Goal: Task Accomplishment & Management: Complete application form

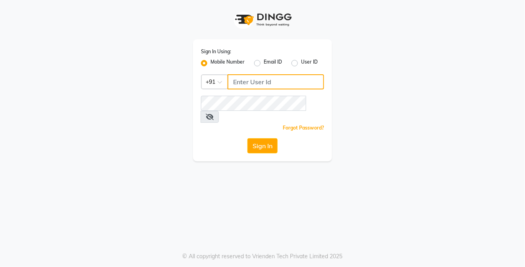
type input "8050403150"
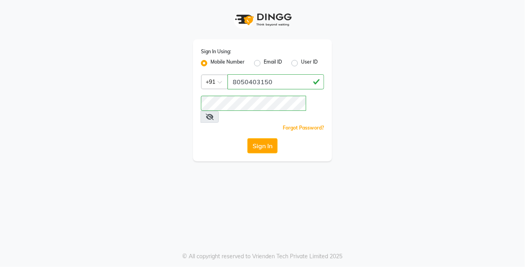
click at [219, 111] on span at bounding box center [209, 117] width 18 height 12
click at [213, 113] on icon at bounding box center [210, 116] width 8 height 6
click at [213, 113] on icon at bounding box center [209, 116] width 7 height 6
click at [213, 113] on icon at bounding box center [210, 116] width 8 height 6
click at [213, 113] on icon at bounding box center [209, 116] width 7 height 6
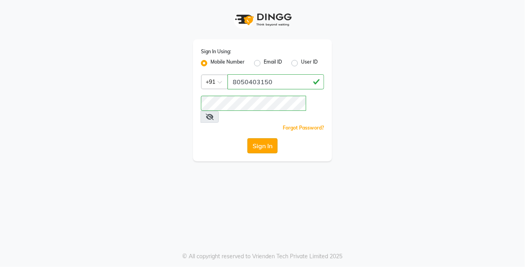
click at [258, 138] on button "Sign In" at bounding box center [262, 145] width 30 height 15
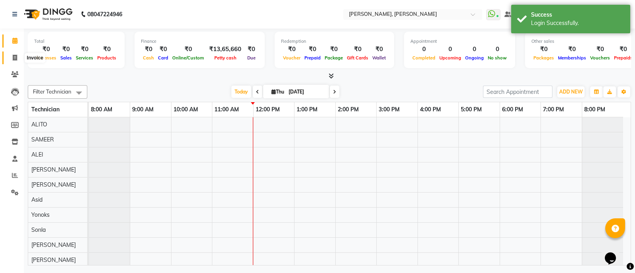
click at [12, 58] on span at bounding box center [15, 58] width 14 height 9
select select "service"
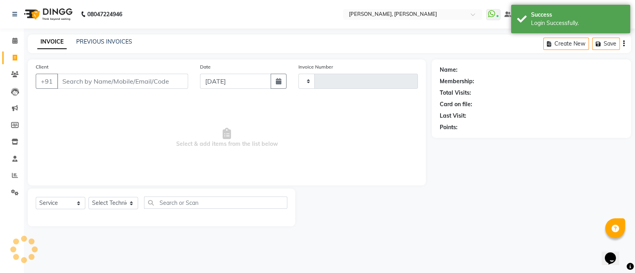
type input "3596"
select select "3767"
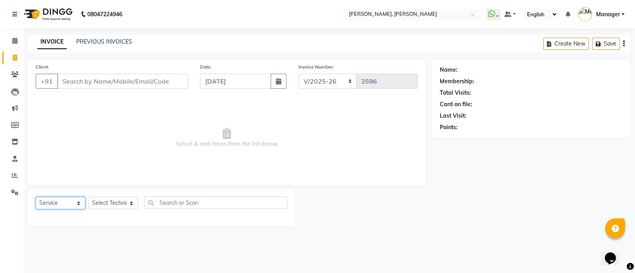
click at [73, 203] on select "Select Service Product Membership Package Voucher Prepaid Gift Card" at bounding box center [61, 203] width 50 height 12
click at [122, 207] on select "Select Technician [PERSON_NAME] [PERSON_NAME] Asid Hanmi [PERSON_NAME] Manager …" at bounding box center [113, 203] width 50 height 12
select select "34784"
click at [88, 198] on select "Select Technician [PERSON_NAME] [PERSON_NAME] Asid Hanmi [PERSON_NAME] Manager …" at bounding box center [113, 203] width 50 height 12
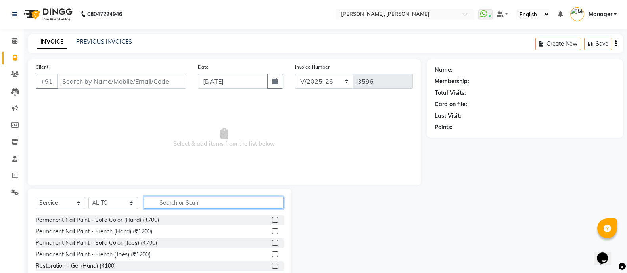
click at [207, 204] on input "text" at bounding box center [214, 203] width 140 height 12
type input "re"
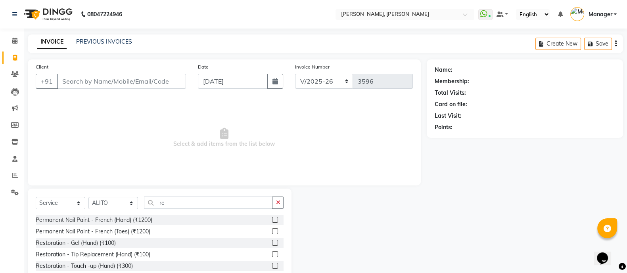
click at [272, 266] on label at bounding box center [275, 266] width 6 height 6
click at [272, 266] on input "checkbox" at bounding box center [274, 266] width 5 height 5
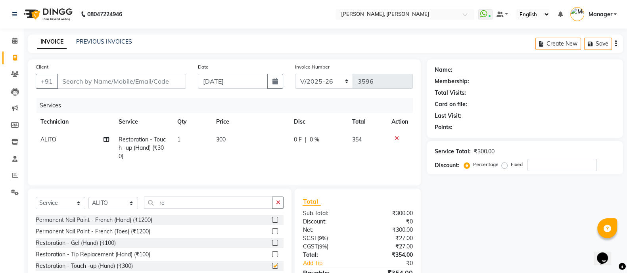
checkbox input "false"
click at [232, 204] on input "re" at bounding box center [208, 203] width 129 height 12
type input "r"
click at [272, 223] on label at bounding box center [275, 220] width 6 height 6
click at [272, 223] on input "checkbox" at bounding box center [274, 220] width 5 height 5
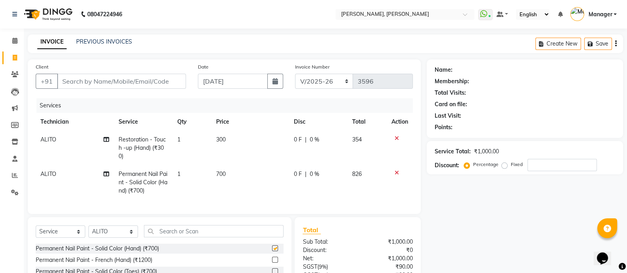
checkbox input "false"
click at [227, 135] on td "300" at bounding box center [250, 148] width 78 height 35
select select "34784"
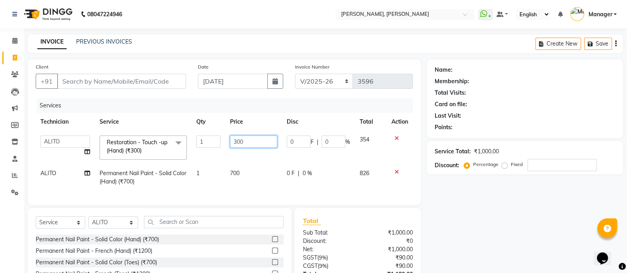
click at [245, 144] on input "300" at bounding box center [253, 142] width 47 height 12
type input "3"
type input "150"
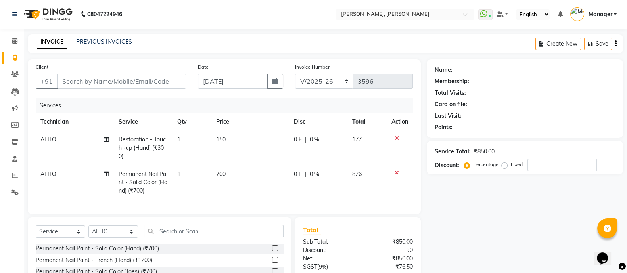
click at [244, 171] on td "700" at bounding box center [250, 182] width 78 height 35
select select "34784"
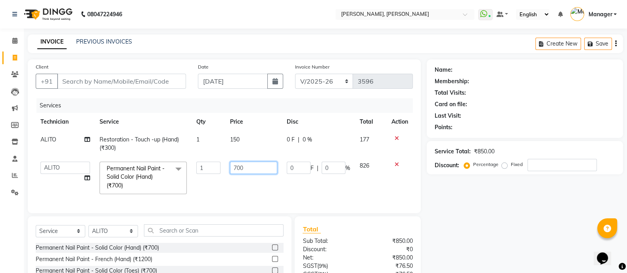
click at [252, 169] on input "700" at bounding box center [253, 168] width 47 height 12
type input "7"
type input "350"
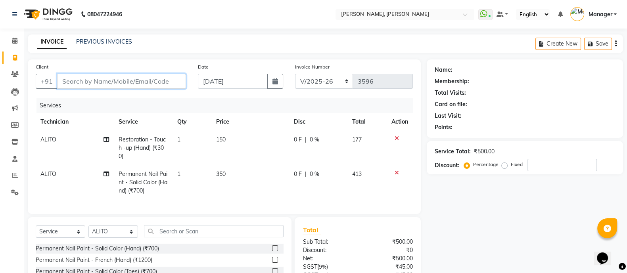
click at [155, 80] on input "Client" at bounding box center [121, 81] width 129 height 15
type input "9"
type input "0"
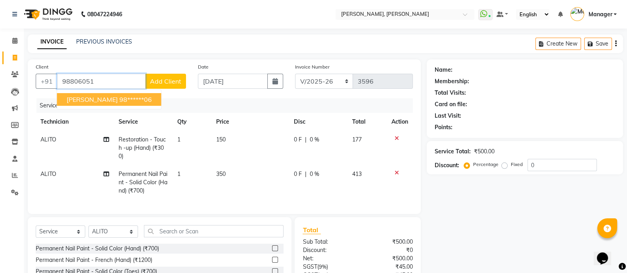
click at [119, 98] on ngb-highlight "98******06" at bounding box center [135, 100] width 33 height 8
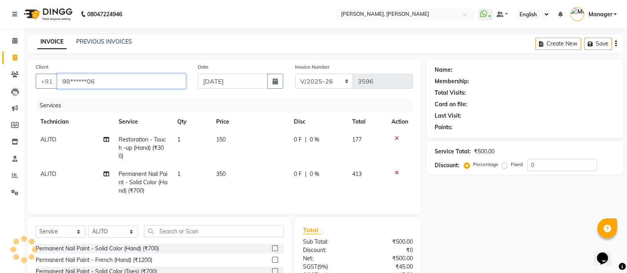
type input "98******06"
select select "1: Object"
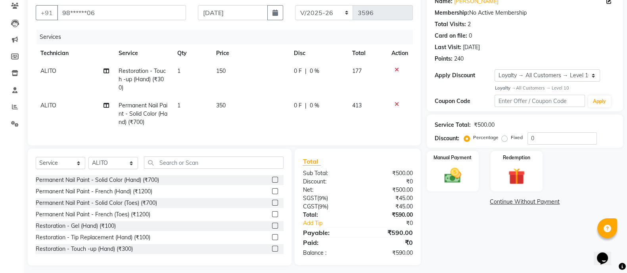
scroll to position [81, 0]
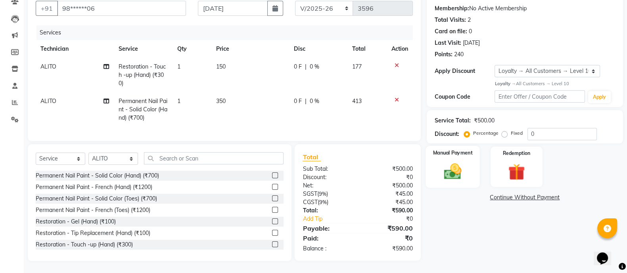
click at [452, 161] on img at bounding box center [453, 171] width 28 height 20
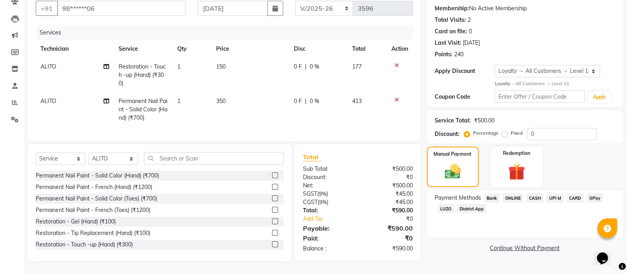
click at [516, 194] on span "ONLINE" at bounding box center [513, 198] width 21 height 9
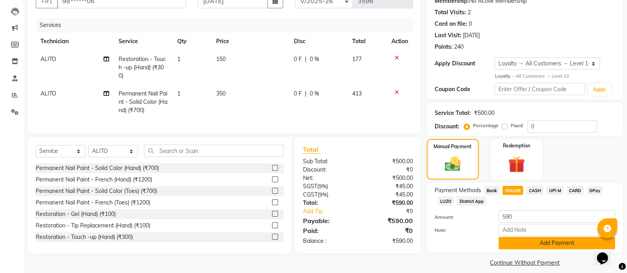
click at [524, 243] on button "Add Payment" at bounding box center [557, 243] width 117 height 12
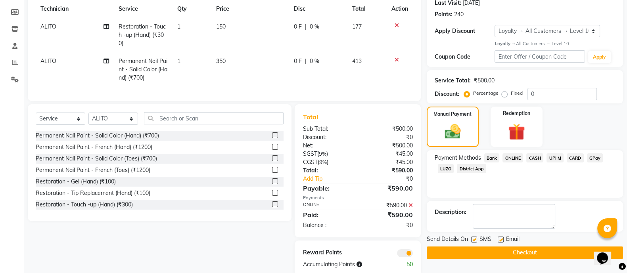
scroll to position [137, 0]
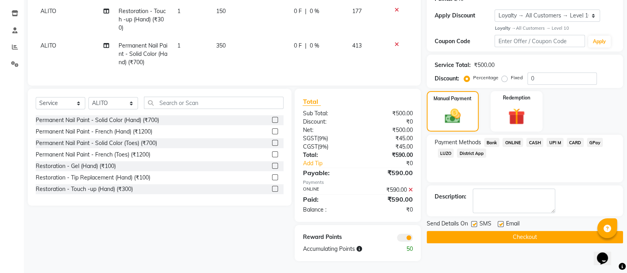
click at [524, 231] on button "Checkout" at bounding box center [525, 237] width 196 height 12
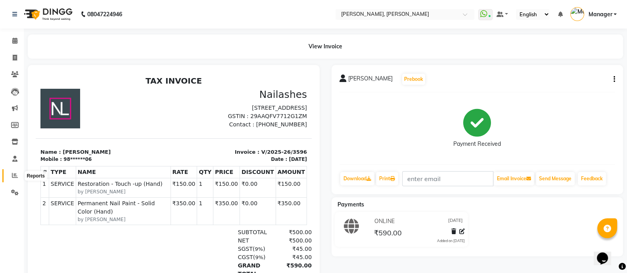
click at [17, 175] on icon at bounding box center [15, 176] width 6 height 6
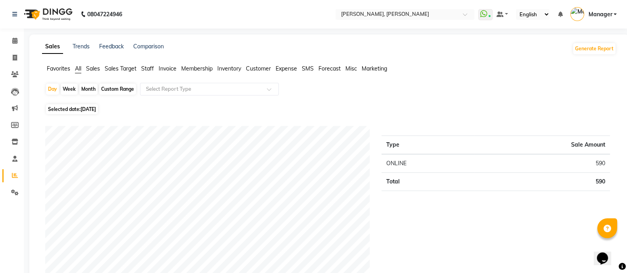
click at [151, 69] on span "Staff" at bounding box center [147, 68] width 13 height 7
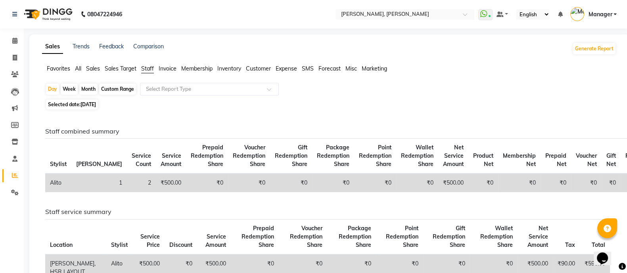
click at [91, 88] on div "Month" at bounding box center [88, 89] width 18 height 11
select select "9"
select select "2025"
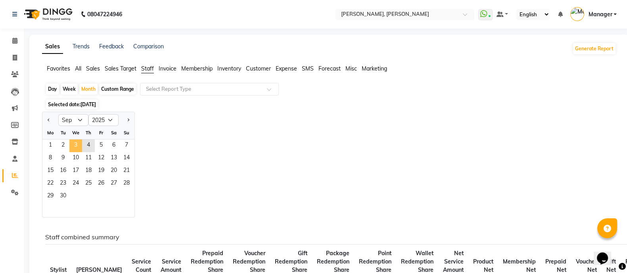
click at [81, 144] on span "3" at bounding box center [75, 146] width 13 height 13
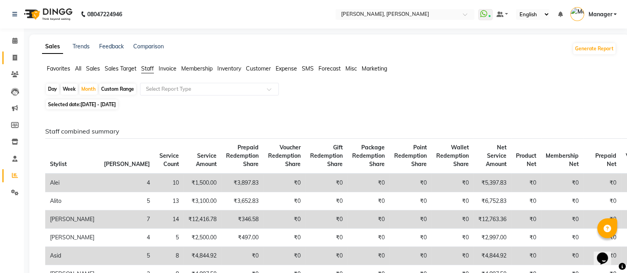
click at [14, 54] on span at bounding box center [15, 58] width 14 height 9
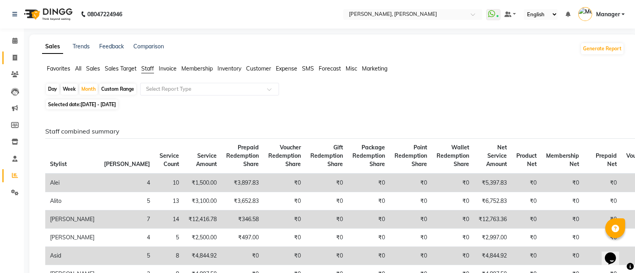
select select "service"
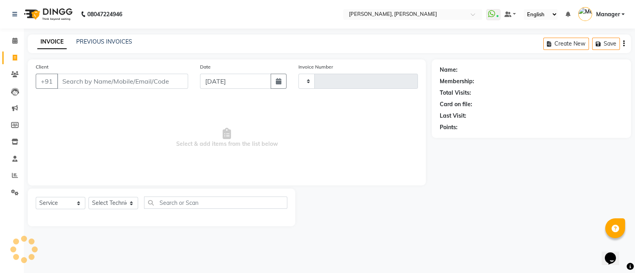
type input "3597"
select select "3767"
click at [81, 90] on div "Client +91" at bounding box center [112, 79] width 164 height 33
click at [108, 206] on select "Select Technician [PERSON_NAME] [PERSON_NAME] Asid Hanmi [PERSON_NAME] Manager …" at bounding box center [113, 203] width 50 height 12
select select "51850"
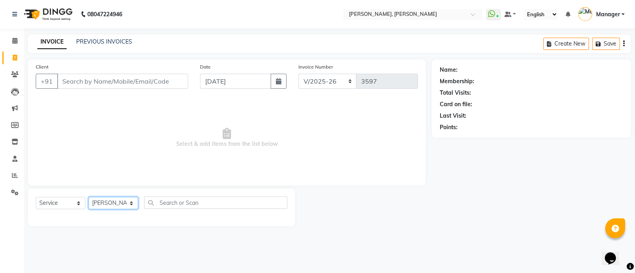
click at [88, 198] on select "Select Technician [PERSON_NAME] [PERSON_NAME] Asid Hanmi [PERSON_NAME] Manager …" at bounding box center [113, 203] width 50 height 12
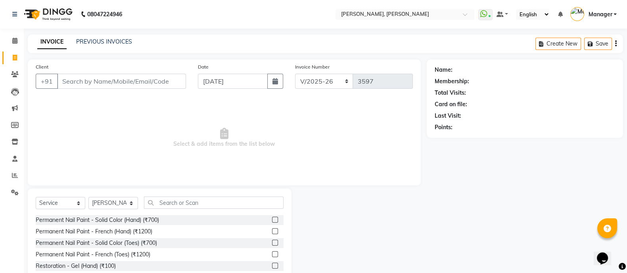
click at [272, 220] on label at bounding box center [275, 220] width 6 height 6
click at [272, 220] on input "checkbox" at bounding box center [274, 220] width 5 height 5
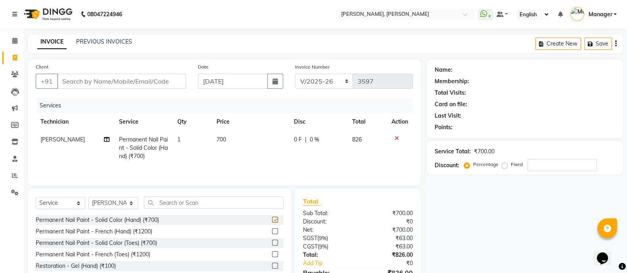
click at [272, 220] on label at bounding box center [275, 220] width 6 height 6
click at [272, 220] on input "checkbox" at bounding box center [274, 220] width 5 height 5
checkbox input "false"
click at [225, 204] on input "text" at bounding box center [214, 203] width 140 height 12
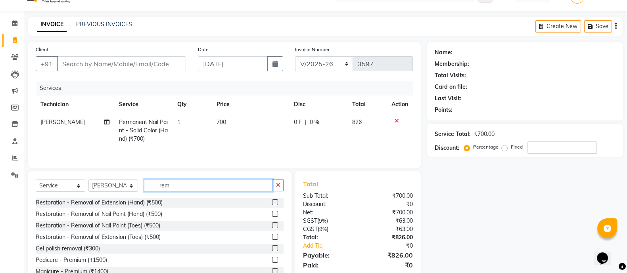
scroll to position [19, 0]
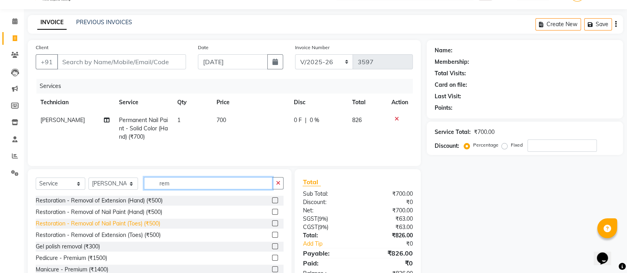
type input "rem"
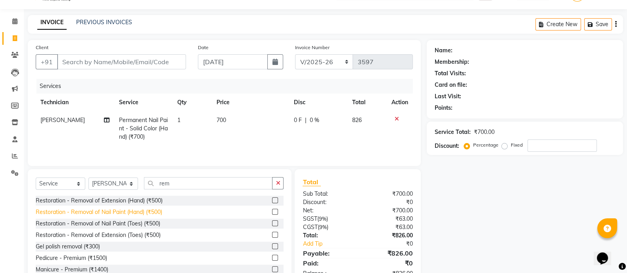
drag, startPoint x: 76, startPoint y: 228, endPoint x: 121, endPoint y: 213, distance: 47.2
click at [79, 236] on div "Select Service Product Membership Package Voucher Prepaid Gift Card Select Tech…" at bounding box center [160, 227] width 264 height 117
click at [272, 249] on label at bounding box center [275, 247] width 6 height 6
click at [272, 249] on input "checkbox" at bounding box center [274, 246] width 5 height 5
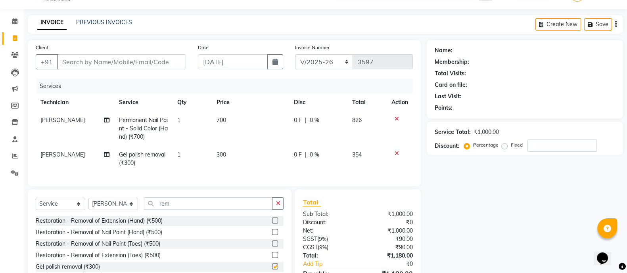
checkbox input "false"
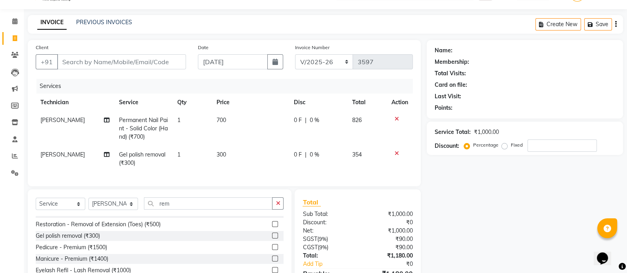
scroll to position [36, 0]
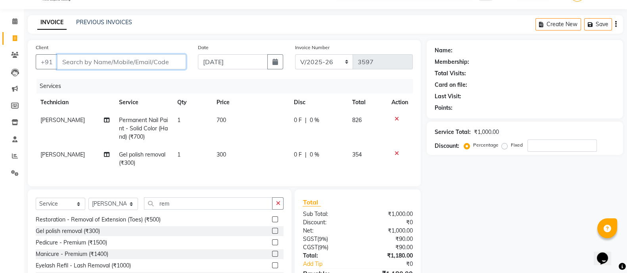
click at [87, 66] on input "Client" at bounding box center [121, 61] width 129 height 15
type input "9"
type input "0"
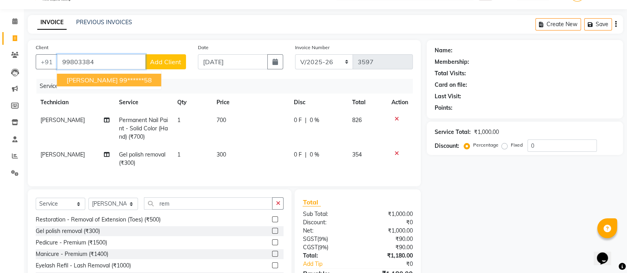
click at [81, 75] on button "[PERSON_NAME] 99******58" at bounding box center [109, 80] width 104 height 13
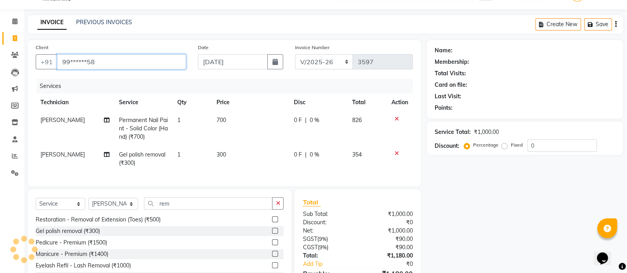
type input "99******58"
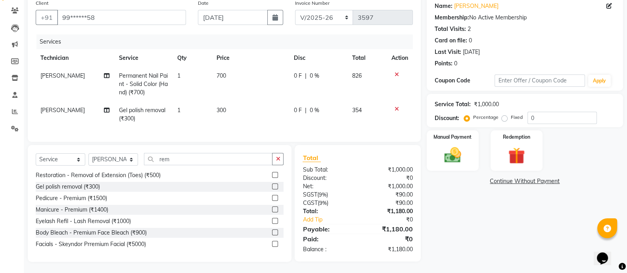
scroll to position [72, 0]
click at [440, 144] on img at bounding box center [453, 154] width 28 height 20
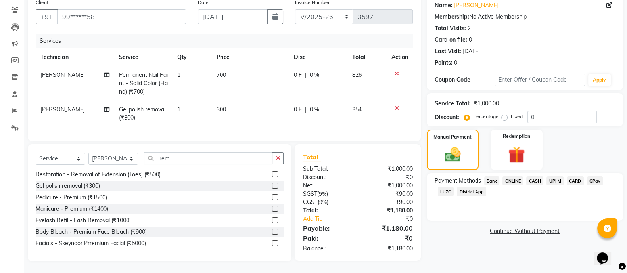
click at [512, 177] on span "ONLINE" at bounding box center [513, 181] width 21 height 9
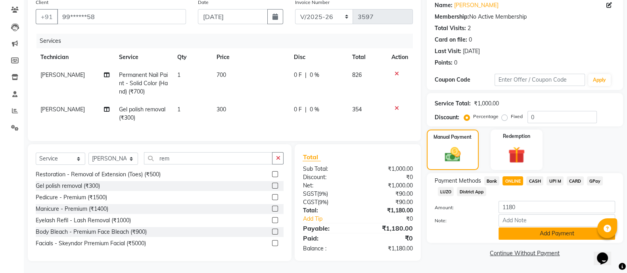
click at [518, 229] on button "Add Payment" at bounding box center [557, 234] width 117 height 12
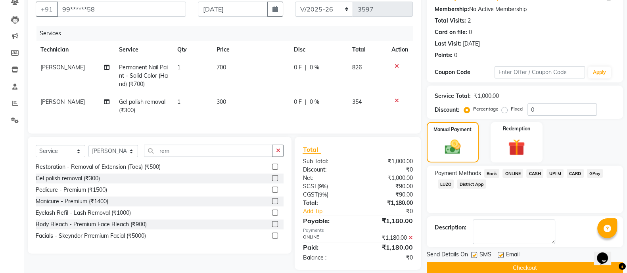
scroll to position [88, 0]
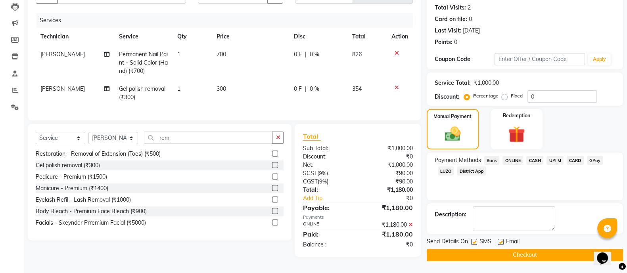
click at [518, 256] on button "Checkout" at bounding box center [525, 255] width 196 height 12
